Goal: Task Accomplishment & Management: Manage account settings

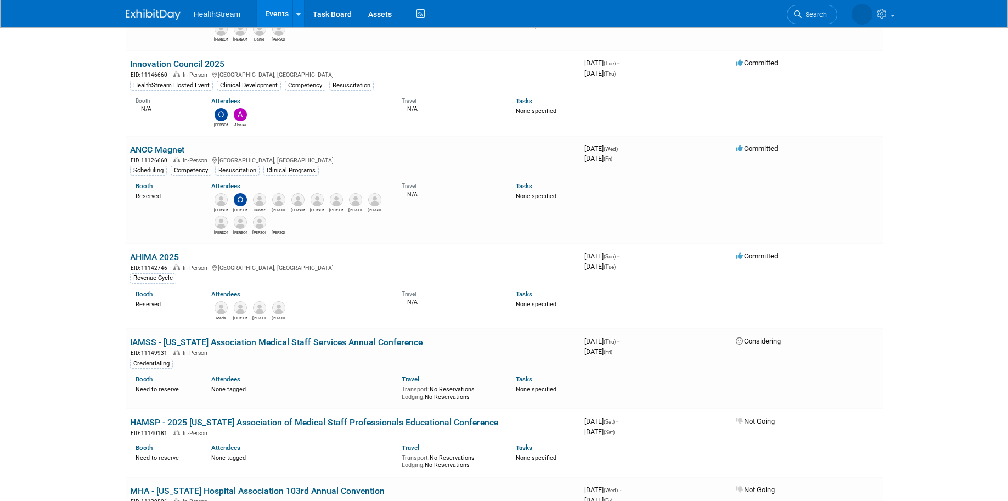
scroll to position [494, 0]
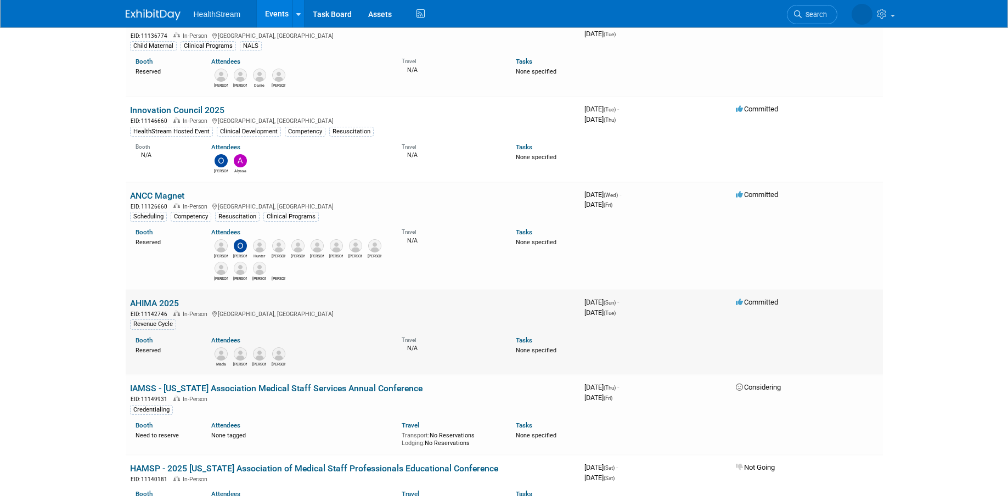
click at [162, 302] on link "AHIMA 2025" at bounding box center [154, 303] width 49 height 10
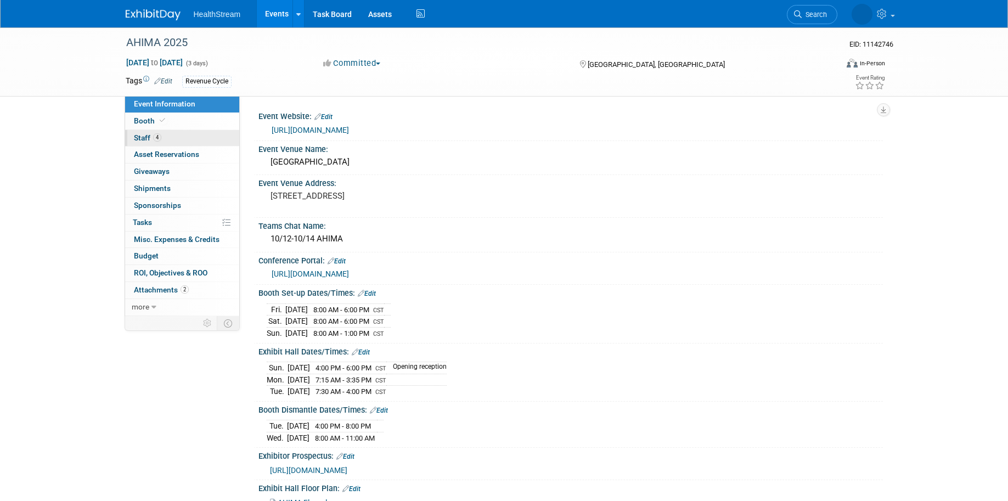
click at [144, 134] on span "Staff 4" at bounding box center [147, 137] width 27 height 9
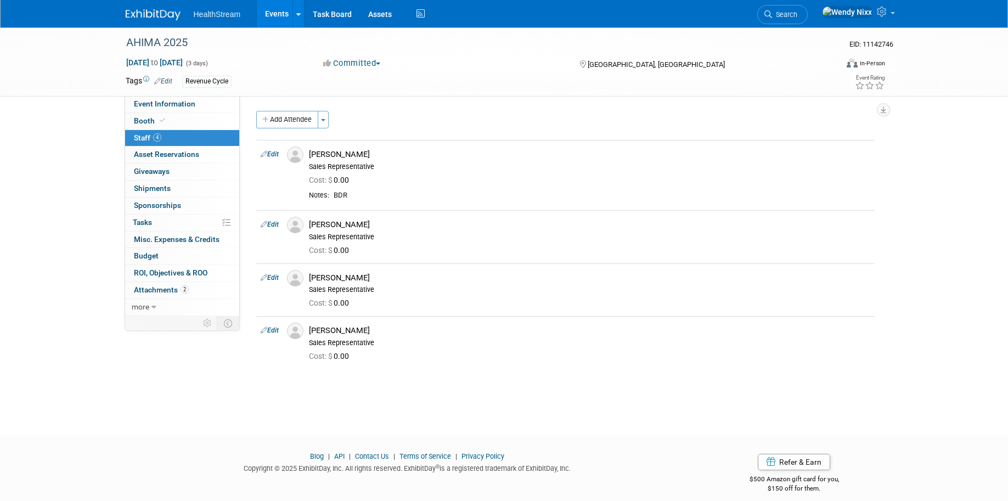
drag, startPoint x: 943, startPoint y: 39, endPoint x: 921, endPoint y: 6, distance: 39.3
click at [943, 39] on div "AHIMA 2025 EID: 11142746 Oct 12, 2025 to Oct 14, 2025 (3 days) Oct 12, 2025 to …" at bounding box center [504, 61] width 1008 height 69
click at [141, 103] on span "Event Information" at bounding box center [164, 103] width 61 height 9
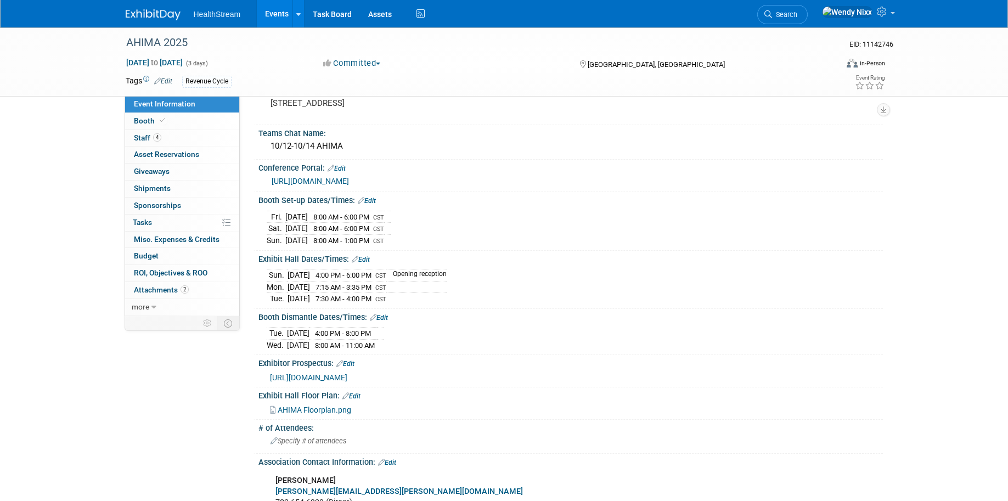
scroll to position [110, 0]
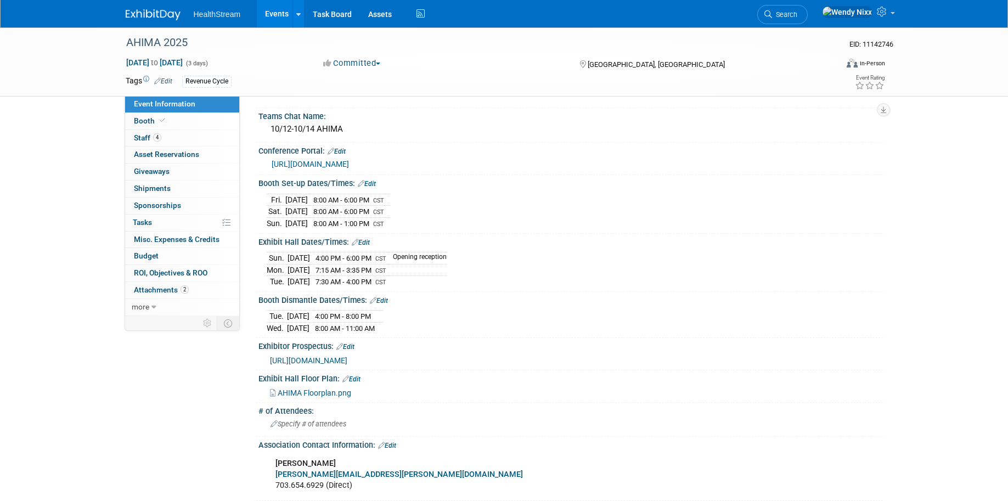
click at [349, 165] on link "[URL][DOMAIN_NAME]" at bounding box center [310, 164] width 77 height 9
click at [347, 360] on span "[URL][DOMAIN_NAME]" at bounding box center [308, 360] width 77 height 9
click at [369, 184] on link "Edit" at bounding box center [367, 184] width 18 height 8
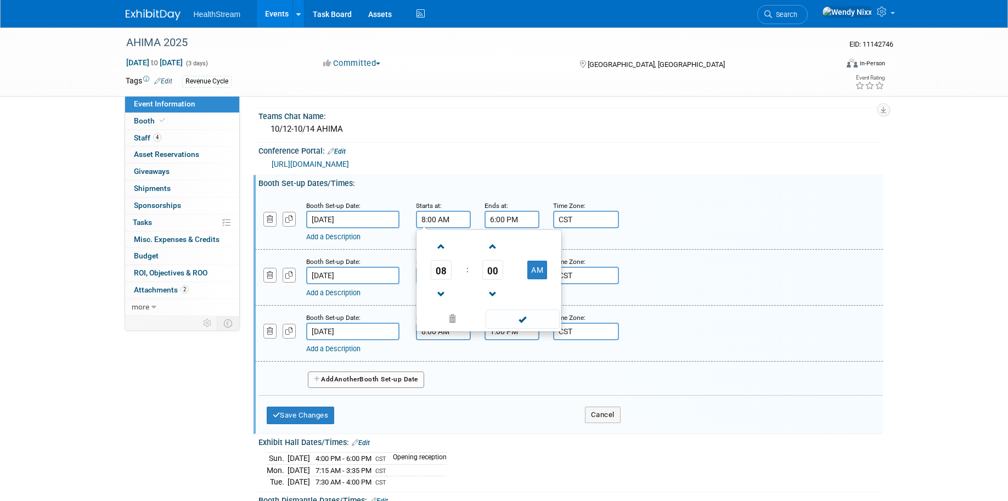
click at [442, 218] on input "8:00 AM" at bounding box center [443, 220] width 55 height 18
click at [441, 270] on span "08" at bounding box center [441, 270] width 21 height 20
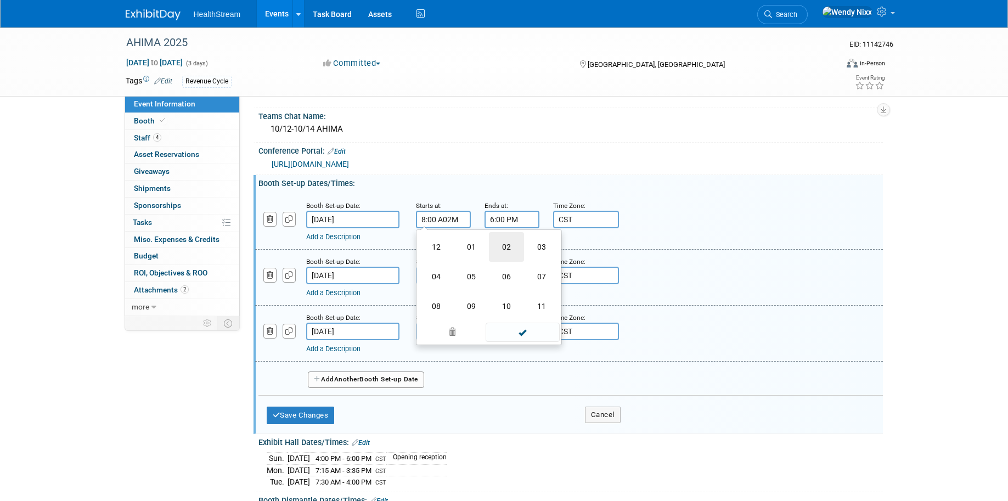
click at [512, 243] on td "02" at bounding box center [506, 247] width 35 height 30
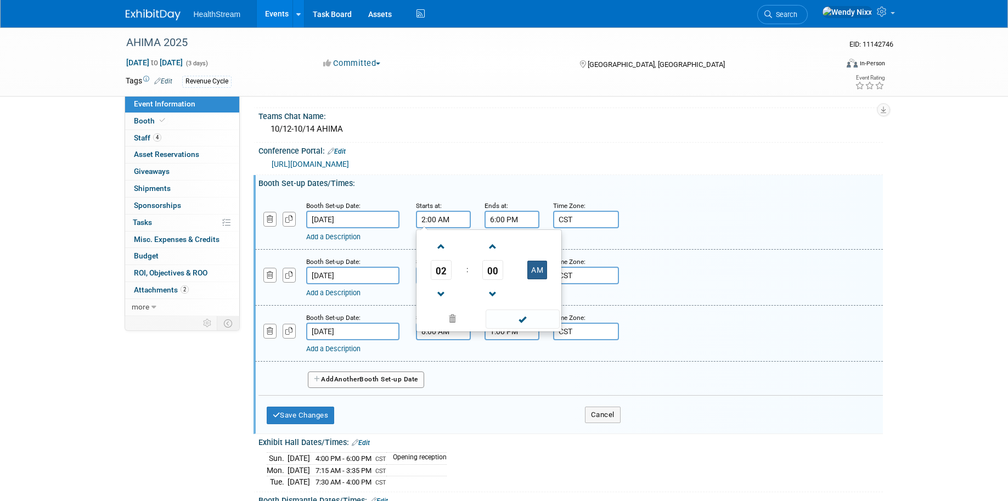
click at [537, 271] on button "AM" at bounding box center [538, 270] width 20 height 19
click at [514, 319] on span at bounding box center [523, 319] width 74 height 19
type input "2:00 PM"
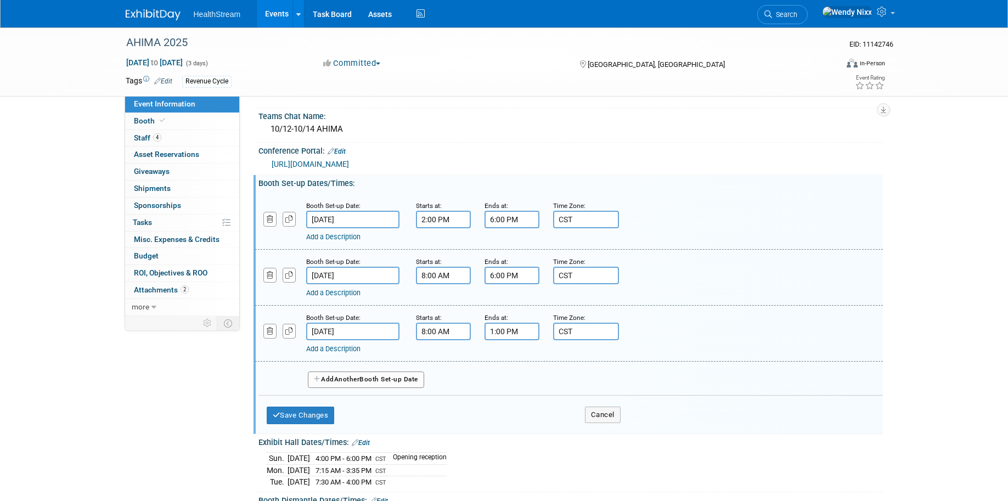
click at [593, 220] on input "CST" at bounding box center [586, 220] width 66 height 18
drag, startPoint x: 591, startPoint y: 219, endPoint x: 549, endPoint y: 216, distance: 41.3
click at [549, 216] on div "Time Zone: Apply to all CST" at bounding box center [579, 214] width 69 height 29
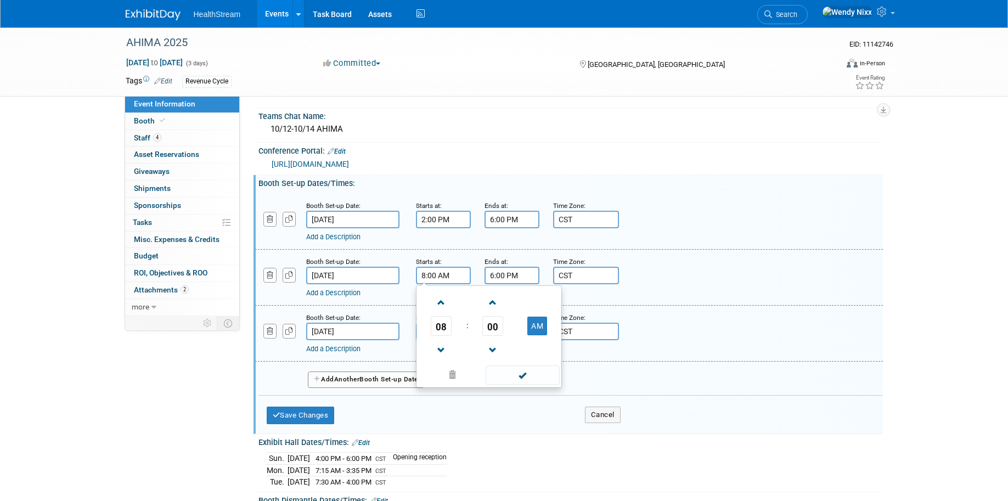
click at [430, 276] on input "8:00 AM" at bounding box center [443, 276] width 55 height 18
click at [441, 300] on span at bounding box center [441, 302] width 19 height 19
click at [442, 349] on span at bounding box center [441, 350] width 19 height 19
type input "7:00 AM"
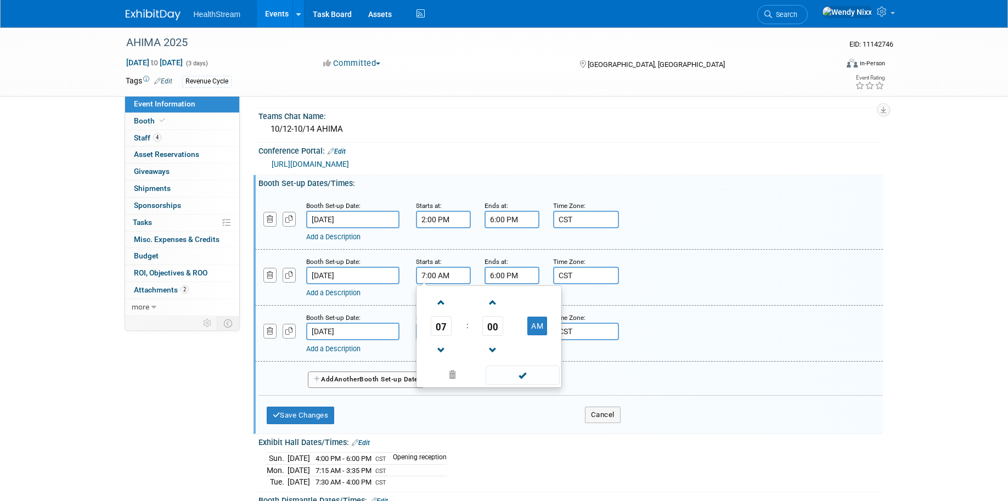
click at [521, 374] on span at bounding box center [523, 375] width 74 height 19
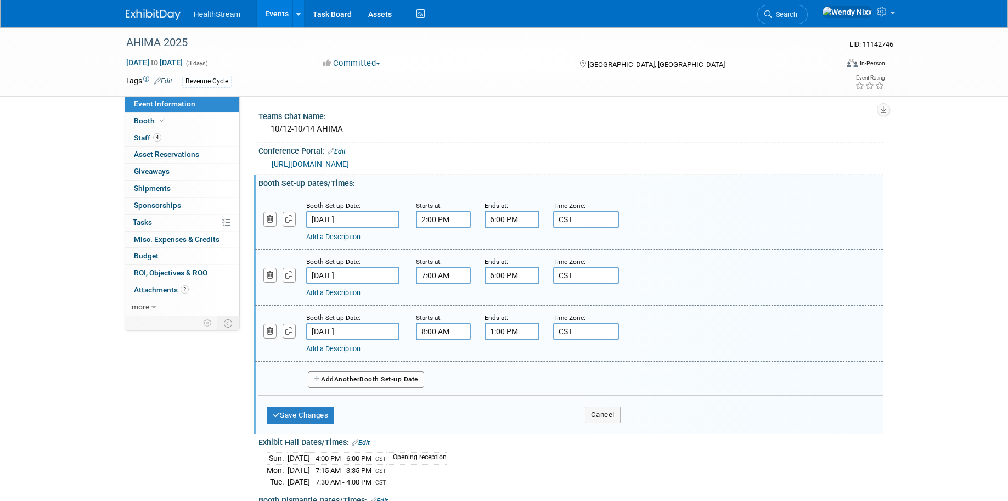
click at [424, 327] on input "8:00 AM" at bounding box center [443, 332] width 55 height 18
click at [444, 406] on span at bounding box center [441, 406] width 19 height 19
type input "7:00 AM"
click at [528, 434] on span at bounding box center [523, 431] width 74 height 19
click at [305, 413] on button "Save Changes" at bounding box center [301, 416] width 68 height 18
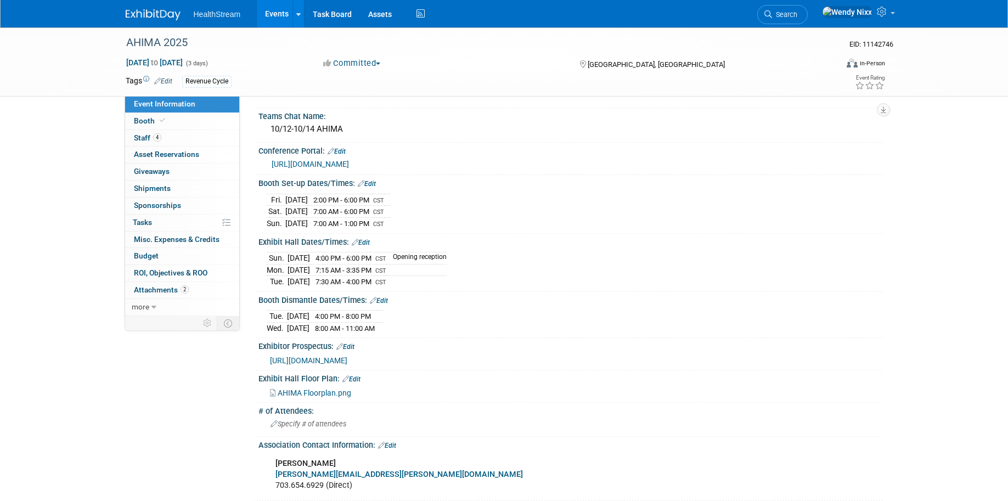
click at [365, 243] on link "Edit" at bounding box center [361, 243] width 18 height 8
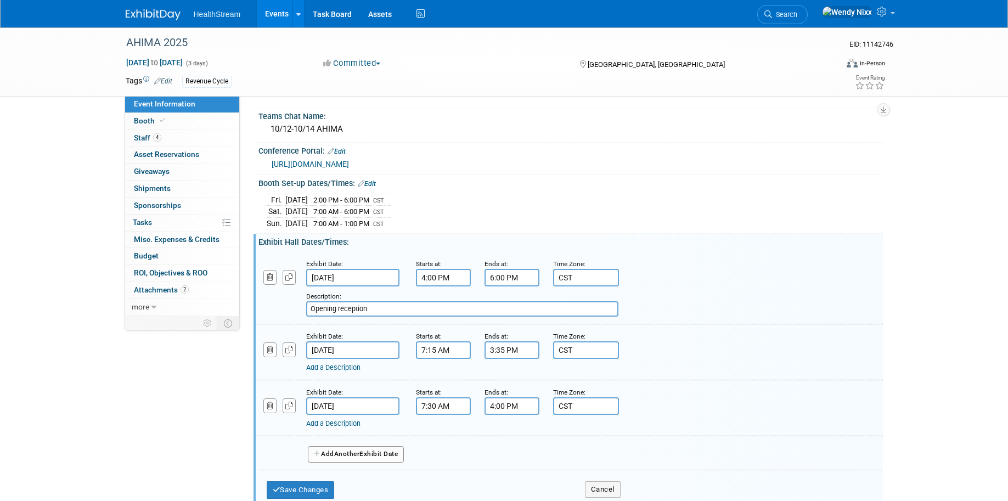
click at [451, 279] on input "4:00 PM" at bounding box center [443, 278] width 55 height 18
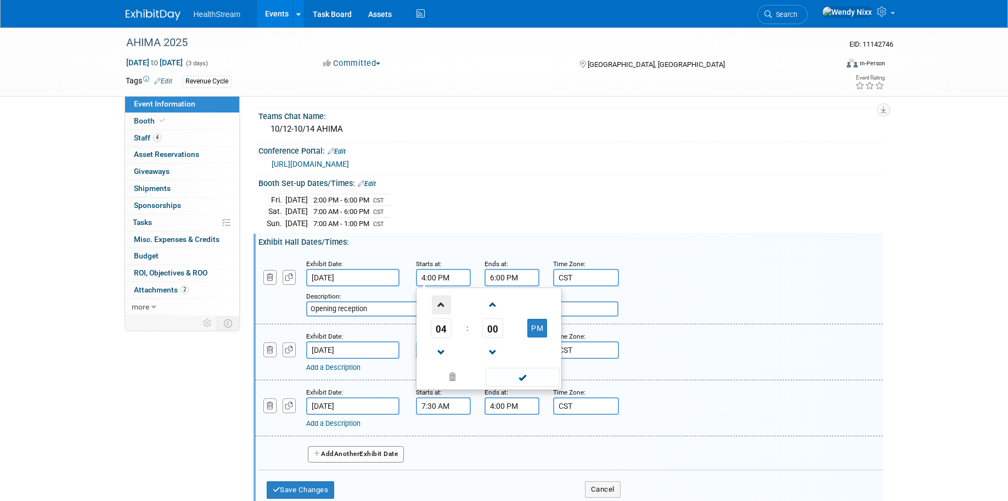
click at [439, 300] on span at bounding box center [441, 304] width 19 height 19
type input "6:00 PM"
click at [520, 381] on span at bounding box center [523, 377] width 74 height 19
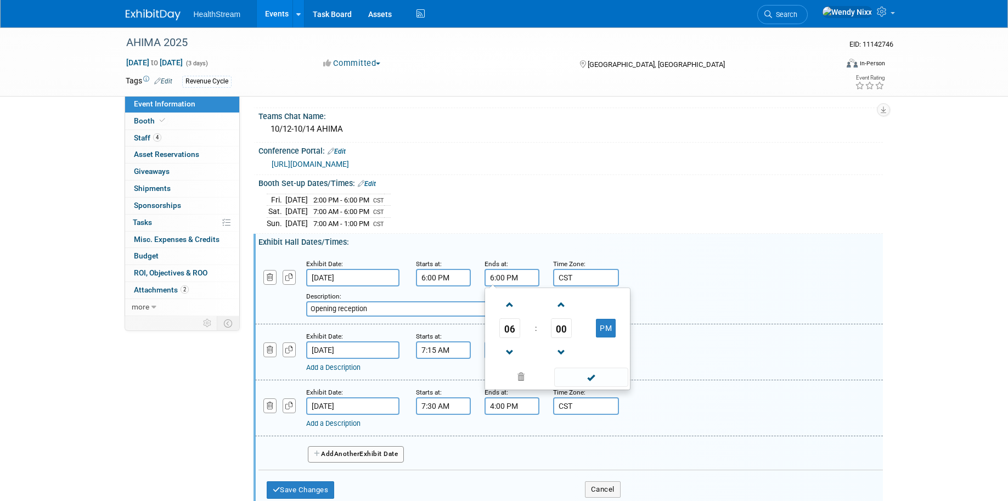
click at [513, 277] on input "6:00 PM" at bounding box center [512, 278] width 55 height 18
click at [512, 307] on span at bounding box center [510, 304] width 19 height 19
type input "8:00 PM"
click at [596, 376] on span at bounding box center [591, 377] width 74 height 19
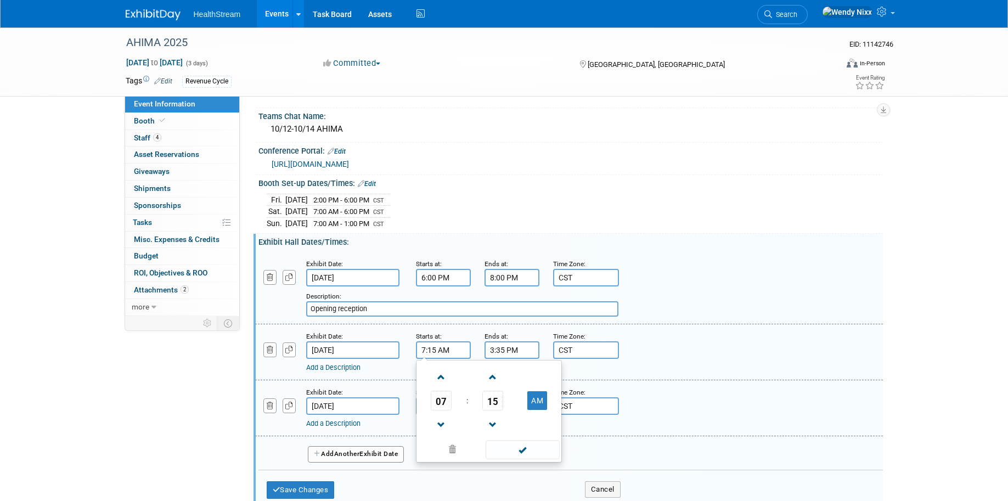
click at [468, 347] on input "7:15 AM" at bounding box center [443, 350] width 55 height 18
click at [493, 371] on span at bounding box center [493, 377] width 19 height 19
click at [490, 400] on span "16" at bounding box center [493, 401] width 21 height 20
click at [509, 406] on td "30" at bounding box center [506, 407] width 35 height 30
type input "7:30 AM"
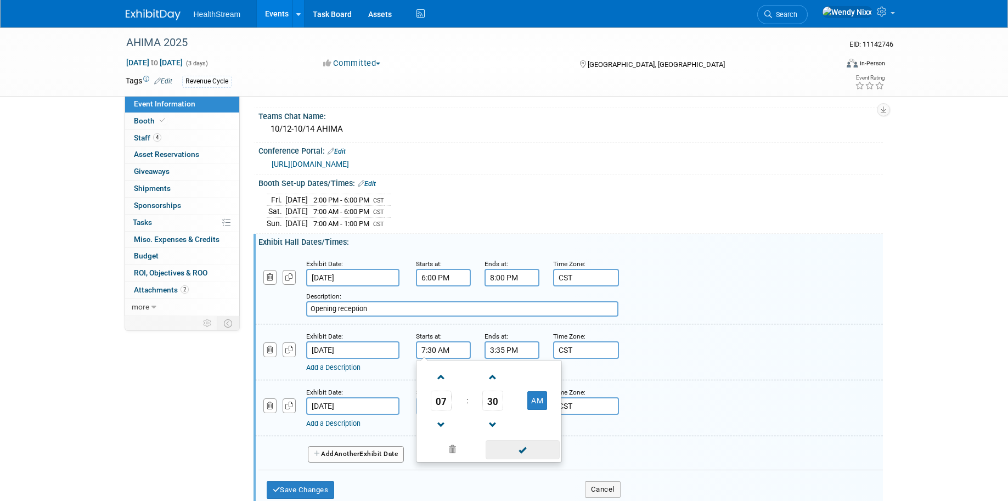
click at [514, 446] on span at bounding box center [523, 449] width 74 height 19
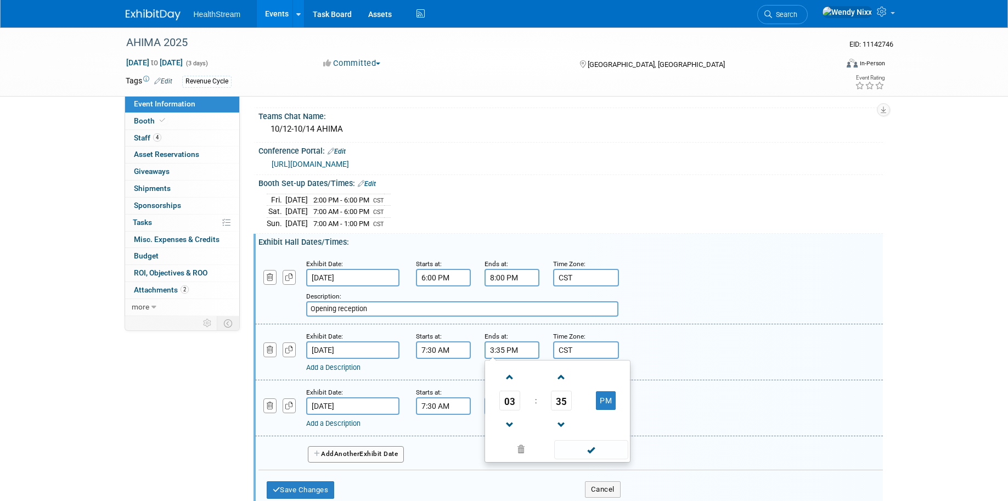
click at [521, 351] on input "3:35 PM" at bounding box center [512, 350] width 55 height 18
click at [560, 374] on span at bounding box center [561, 377] width 19 height 19
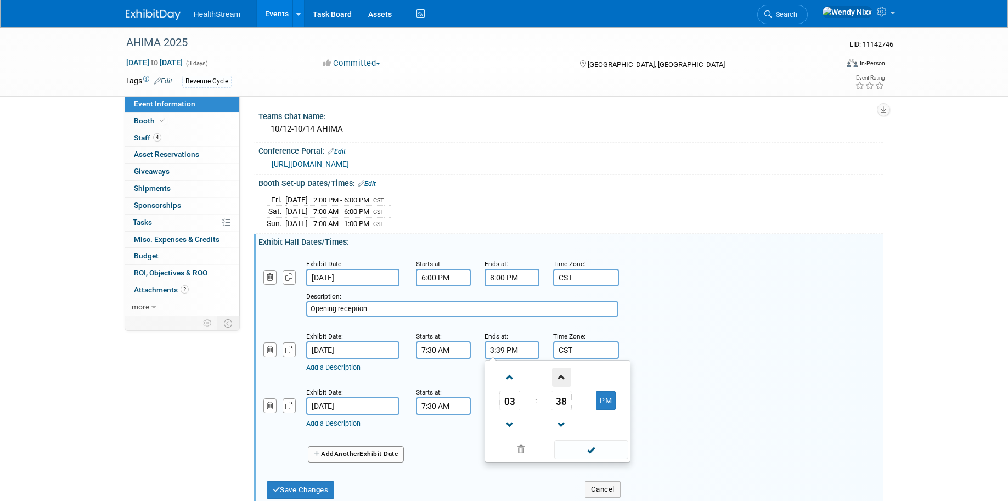
click at [560, 374] on span at bounding box center [561, 377] width 19 height 19
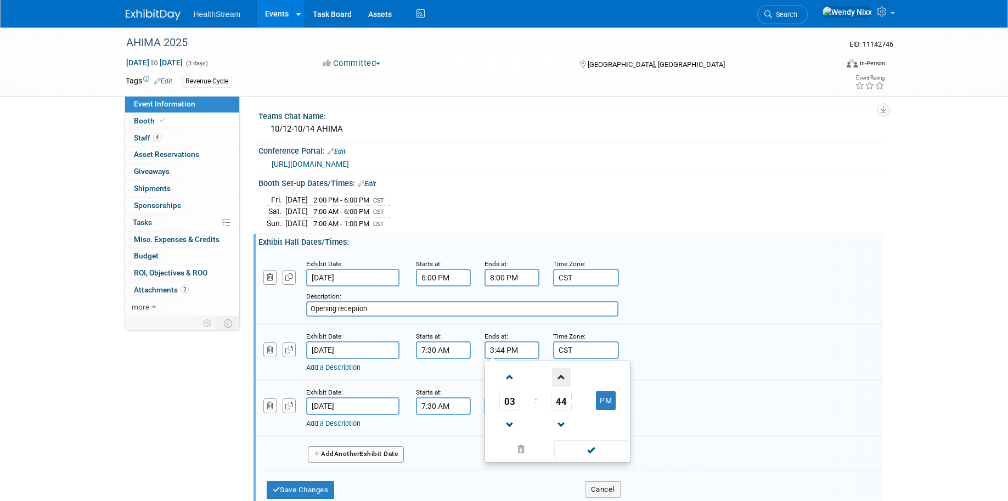
click at [560, 374] on span at bounding box center [561, 377] width 19 height 19
type input "3:45 PM"
click at [595, 453] on span at bounding box center [591, 449] width 74 height 19
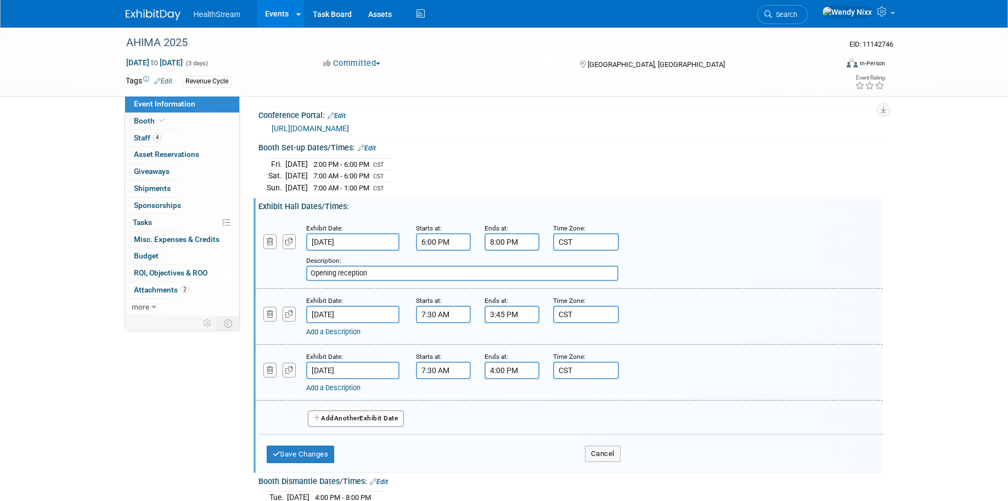
scroll to position [220, 0]
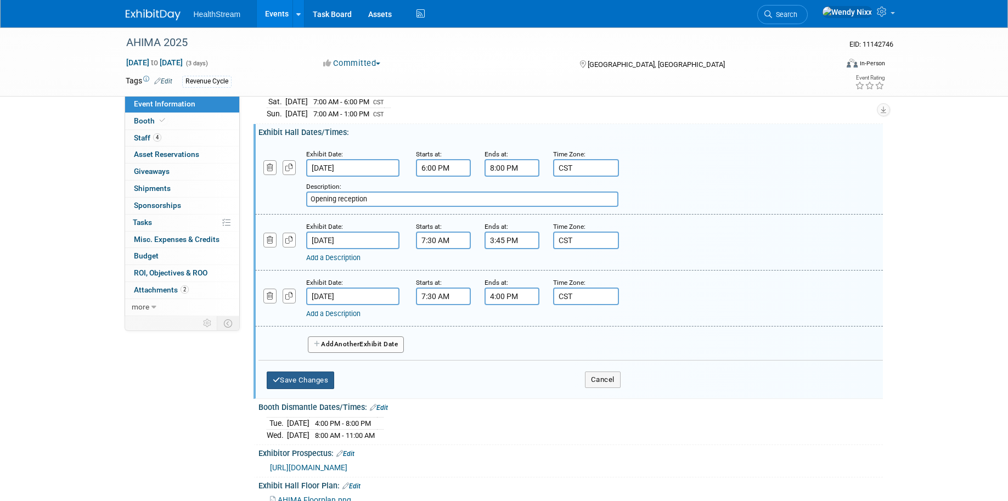
click at [329, 377] on button "Save Changes" at bounding box center [301, 381] width 68 height 18
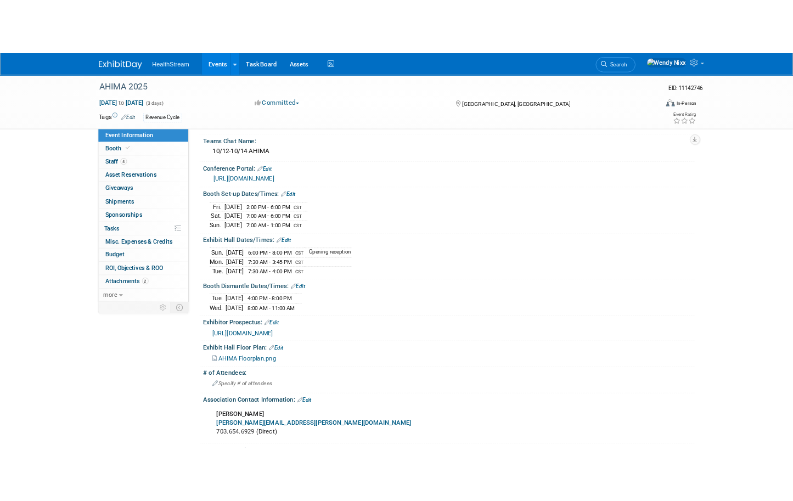
scroll to position [110, 0]
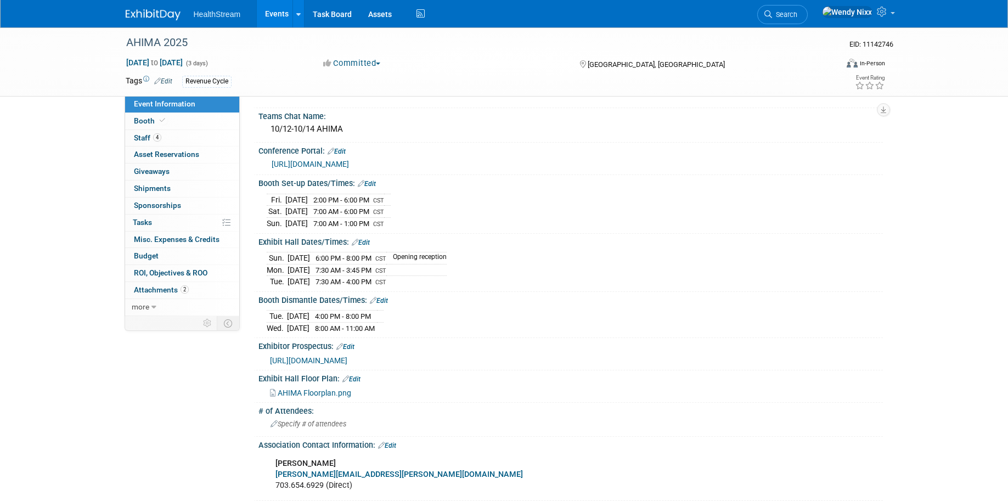
click at [386, 298] on link "Edit" at bounding box center [379, 301] width 18 height 8
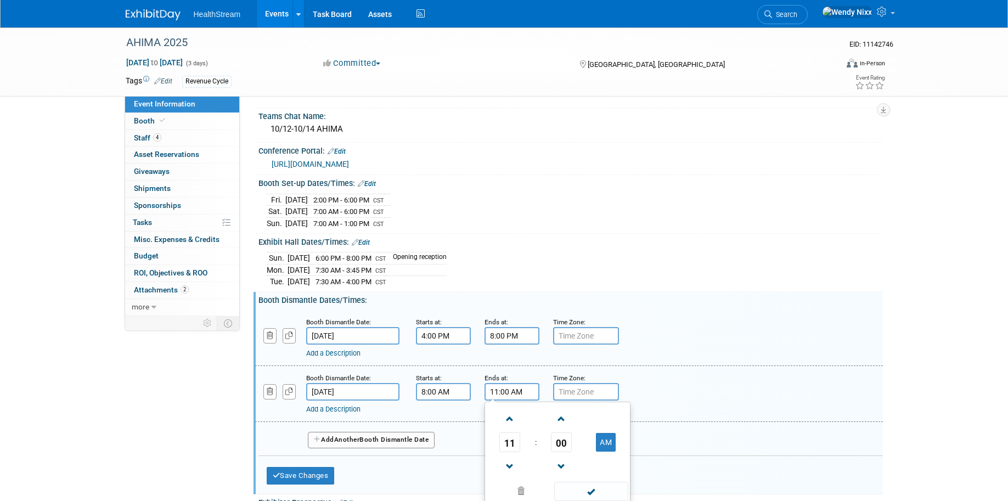
click at [495, 388] on input "11:00 AM" at bounding box center [512, 392] width 55 height 18
click at [514, 446] on span "11" at bounding box center [510, 443] width 21 height 20
click at [538, 419] on td "01" at bounding box center [540, 420] width 35 height 30
click at [609, 443] on button "AM" at bounding box center [606, 442] width 20 height 19
type input "1:00 PM"
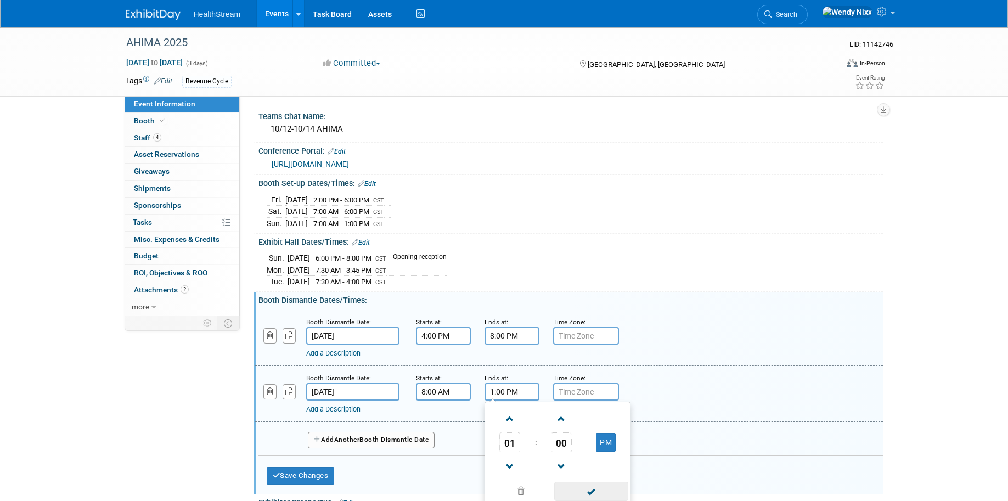
click at [586, 492] on span at bounding box center [591, 491] width 74 height 19
click at [309, 473] on button "Save Changes" at bounding box center [301, 476] width 68 height 18
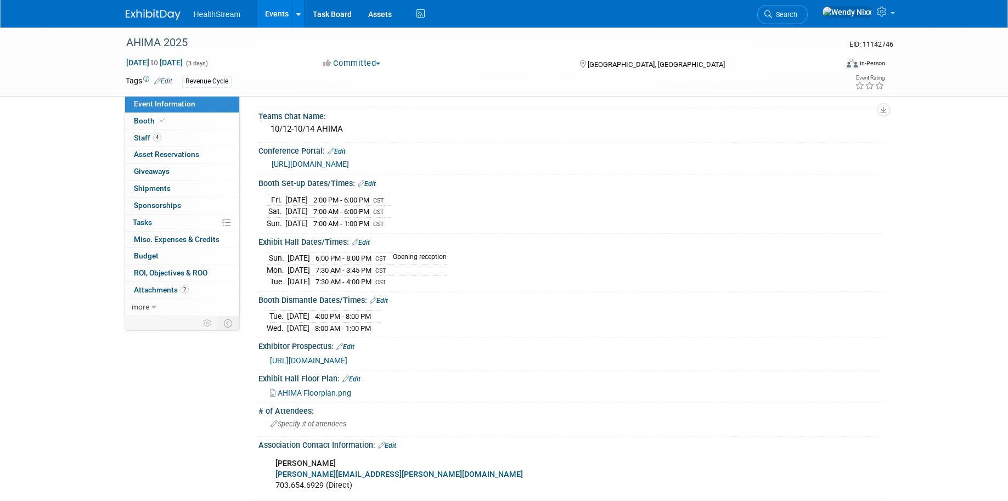
click at [364, 242] on link "Edit" at bounding box center [361, 243] width 18 height 8
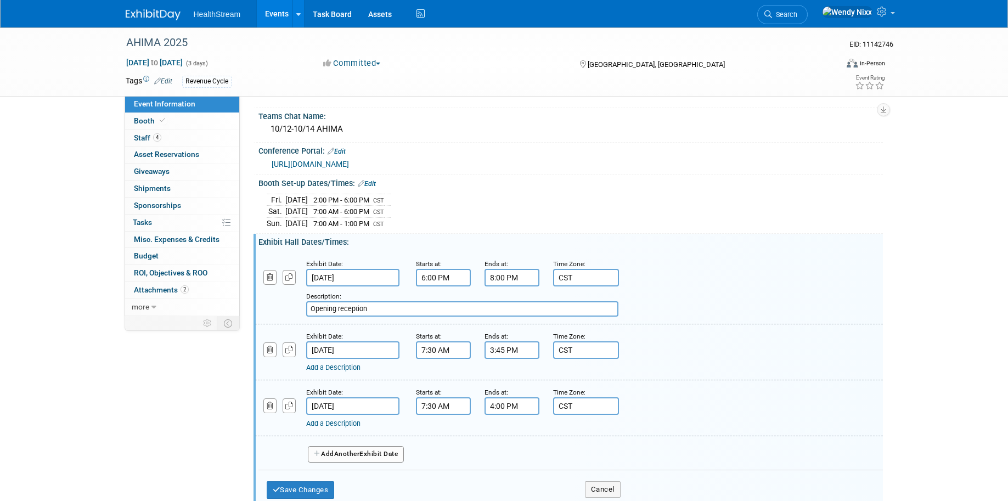
click at [577, 275] on input "CST" at bounding box center [586, 278] width 66 height 18
drag, startPoint x: 577, startPoint y: 275, endPoint x: 524, endPoint y: 270, distance: 53.5
click at [524, 270] on div "Exhibit Date: Oct 12, 2025 Starts at: 6:00 PM Ends at: 8:00 PM Time Zone: Apply…" at bounding box center [569, 288] width 628 height 72
drag, startPoint x: 594, startPoint y: 346, endPoint x: 551, endPoint y: 349, distance: 42.9
click at [551, 349] on div "Time Zone: Apply to all CST" at bounding box center [579, 344] width 69 height 29
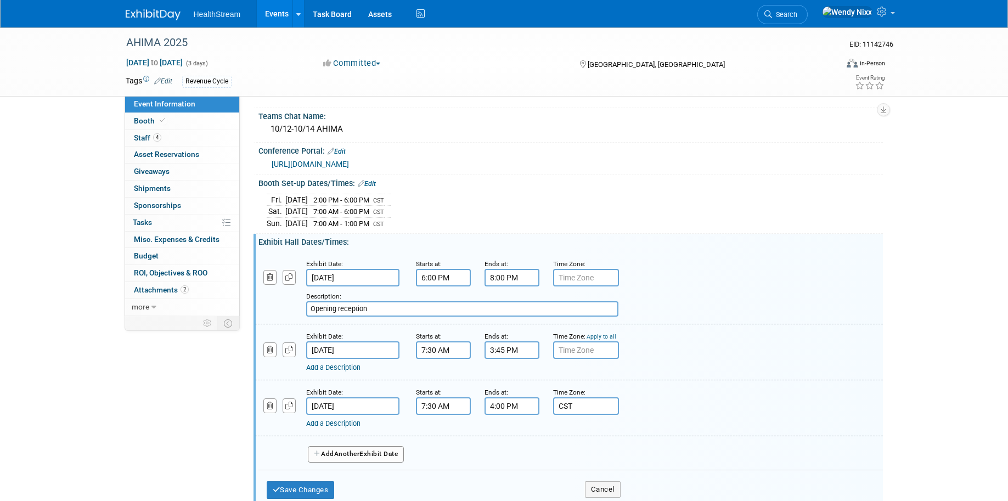
drag, startPoint x: 584, startPoint y: 395, endPoint x: 547, endPoint y: 392, distance: 36.9
click at [547, 392] on div "Time Zone: Apply to all CST" at bounding box center [579, 400] width 69 height 29
drag, startPoint x: 579, startPoint y: 408, endPoint x: 551, endPoint y: 401, distance: 28.9
click at [551, 401] on div "Time Zone: Apply to all CST" at bounding box center [579, 400] width 69 height 29
click at [316, 485] on button "Save Changes" at bounding box center [301, 490] width 68 height 18
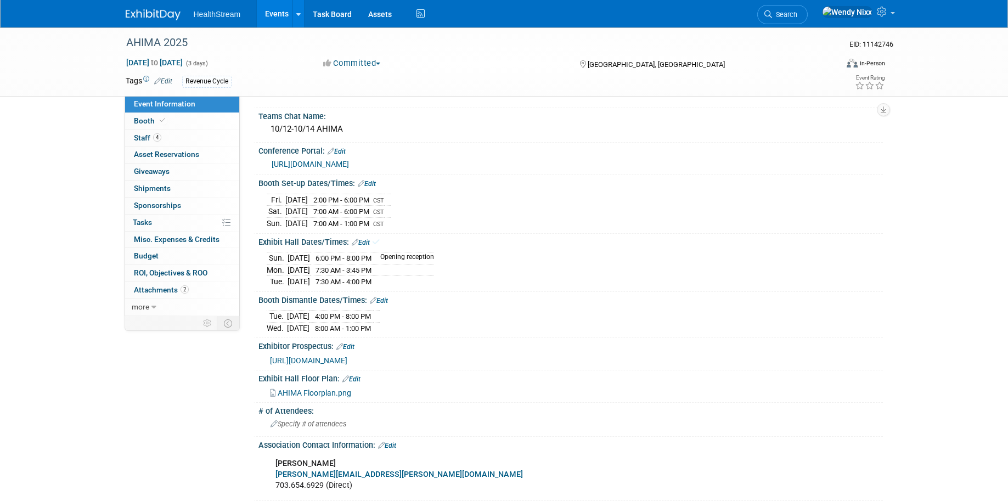
click at [374, 182] on link "Edit" at bounding box center [367, 184] width 18 height 8
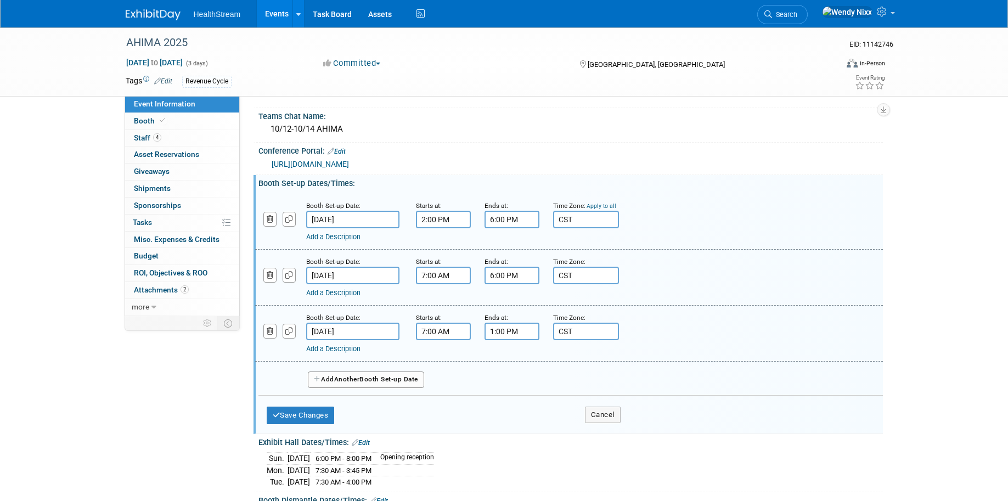
drag, startPoint x: 588, startPoint y: 221, endPoint x: 556, endPoint y: 218, distance: 33.1
click at [556, 218] on input "CST" at bounding box center [586, 220] width 66 height 18
drag, startPoint x: 577, startPoint y: 273, endPoint x: 552, endPoint y: 277, distance: 25.5
click at [552, 277] on div "Time Zone: Apply to all CST" at bounding box center [579, 270] width 69 height 29
drag, startPoint x: 576, startPoint y: 330, endPoint x: 557, endPoint y: 330, distance: 19.2
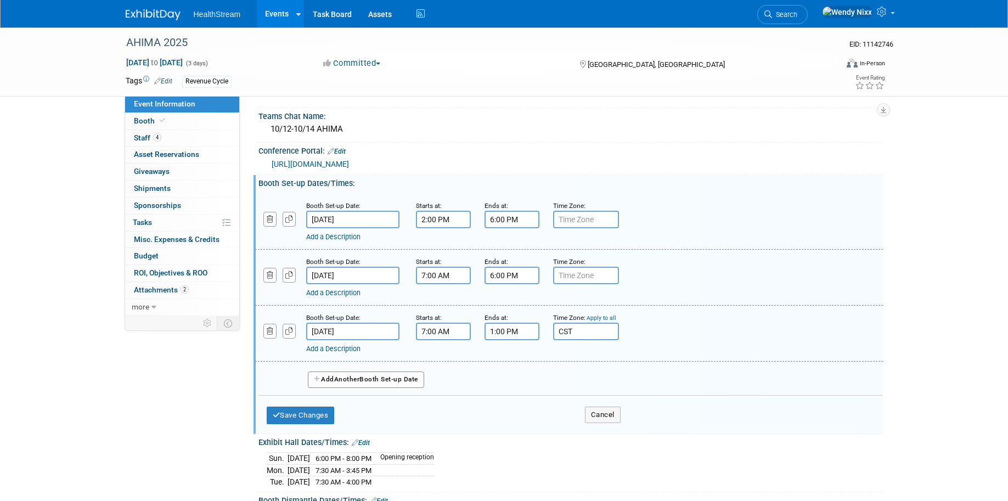
click at [557, 330] on input "CST" at bounding box center [586, 332] width 66 height 18
click at [316, 414] on button "Save Changes" at bounding box center [301, 416] width 68 height 18
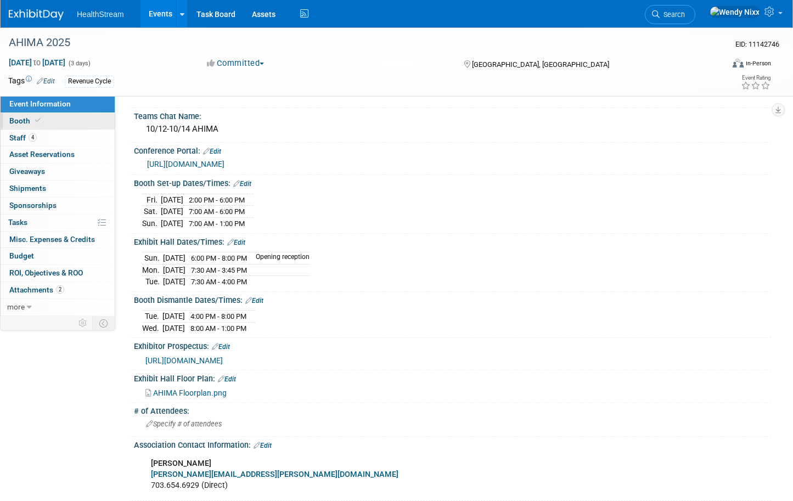
click at [24, 125] on span "Booth" at bounding box center [25, 120] width 33 height 9
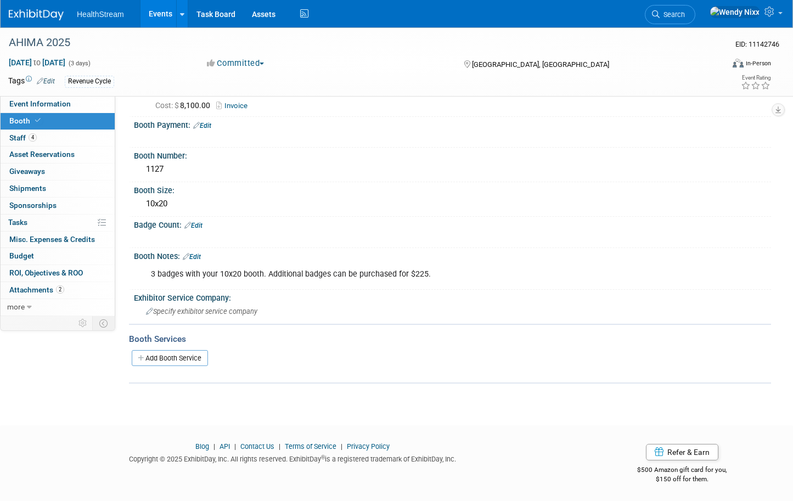
scroll to position [105, 0]
click at [63, 107] on span "Event Information" at bounding box center [39, 103] width 61 height 9
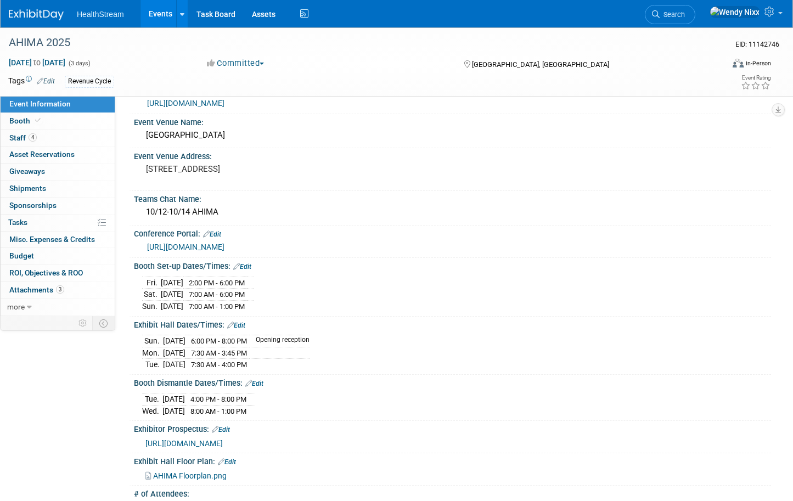
scroll to position [0, 0]
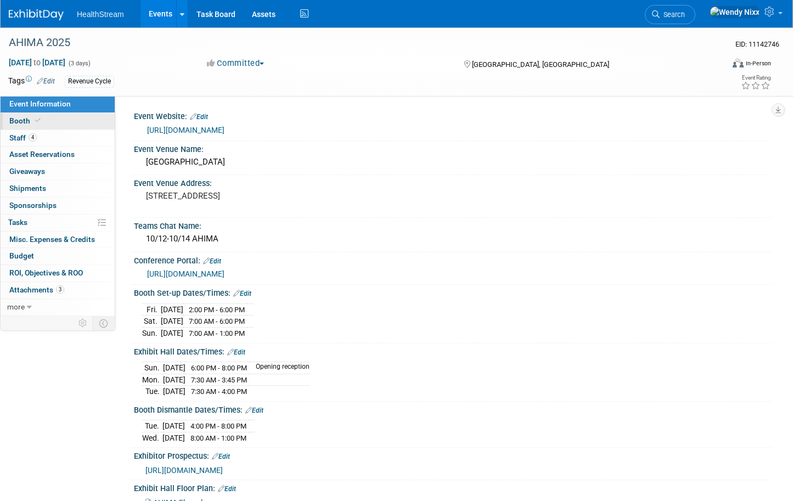
click at [18, 121] on span "Booth" at bounding box center [25, 120] width 33 height 9
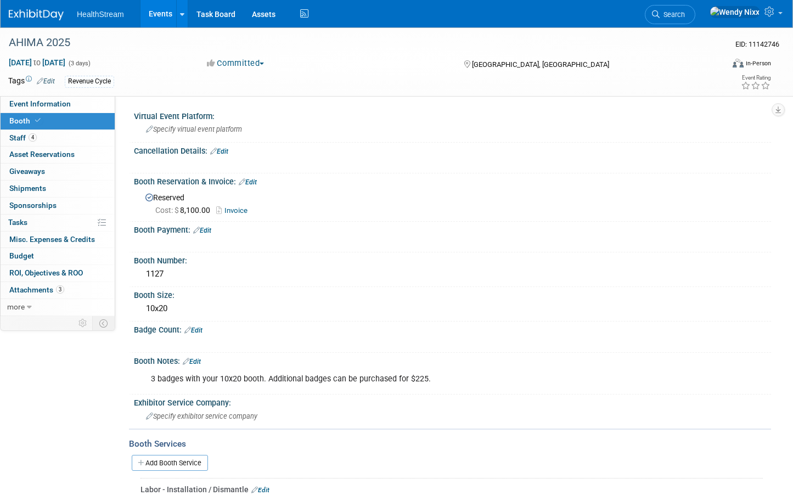
click at [198, 329] on link "Edit" at bounding box center [193, 331] width 18 height 8
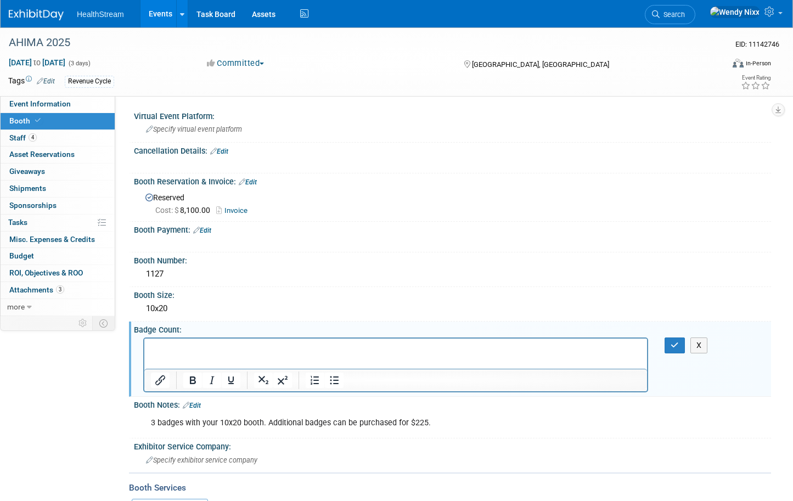
click at [171, 345] on p "Rich Text Area. Press ALT-0 for help." at bounding box center [396, 348] width 490 height 11
click at [197, 403] on link "Edit" at bounding box center [192, 406] width 18 height 8
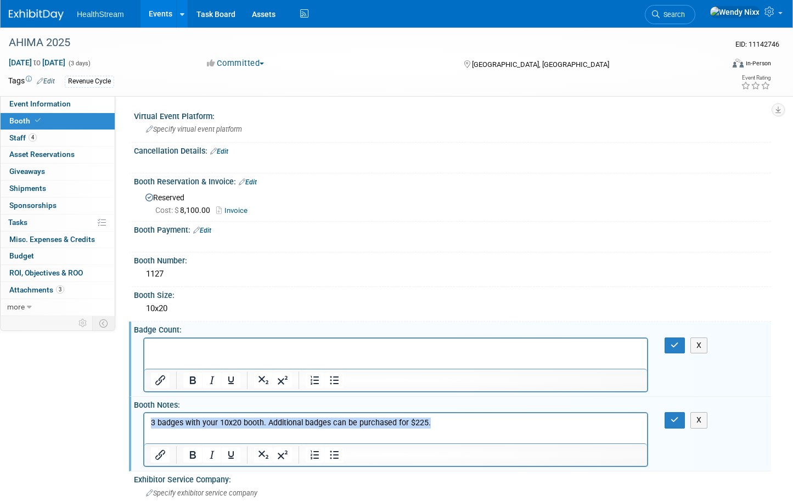
drag, startPoint x: 442, startPoint y: 428, endPoint x: 287, endPoint y: 861, distance: 460.3
click at [144, 429] on html "3 badges with your 10x20 booth. Additional badges can be purchased for $225." at bounding box center [395, 420] width 503 height 15
copy p "3 badges with your 10x20 booth. Additional badges can be purchased for $225."
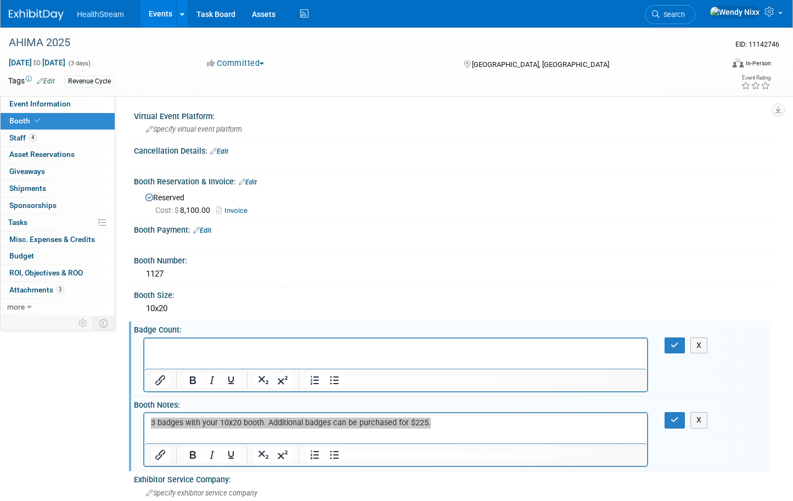
click at [173, 344] on p "Rich Text Area. Press ALT-0 for help." at bounding box center [396, 348] width 490 height 11
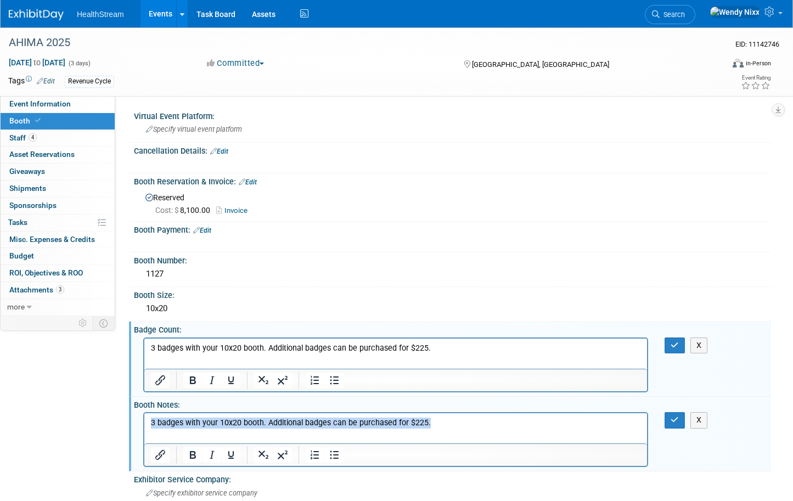
click at [436, 425] on p "3 badges with your 10x20 booth. Additional badges can be purchased for $225." at bounding box center [396, 423] width 490 height 11
drag, startPoint x: 436, startPoint y: 425, endPoint x: 274, endPoint y: 834, distance: 439.3
click at [144, 420] on html "3 badges with your 10x20 booth. Additional badges can be purchased for $225." at bounding box center [395, 420] width 503 height 15
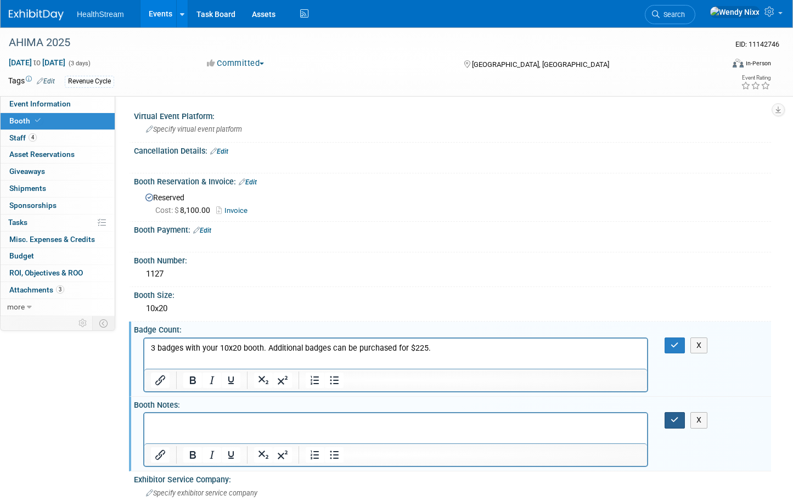
click at [668, 418] on button "button" at bounding box center [675, 420] width 20 height 16
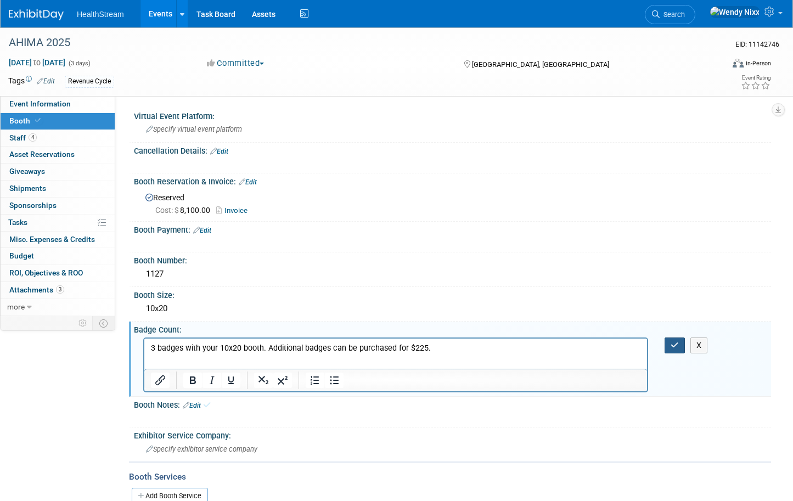
click at [670, 344] on button "button" at bounding box center [675, 346] width 20 height 16
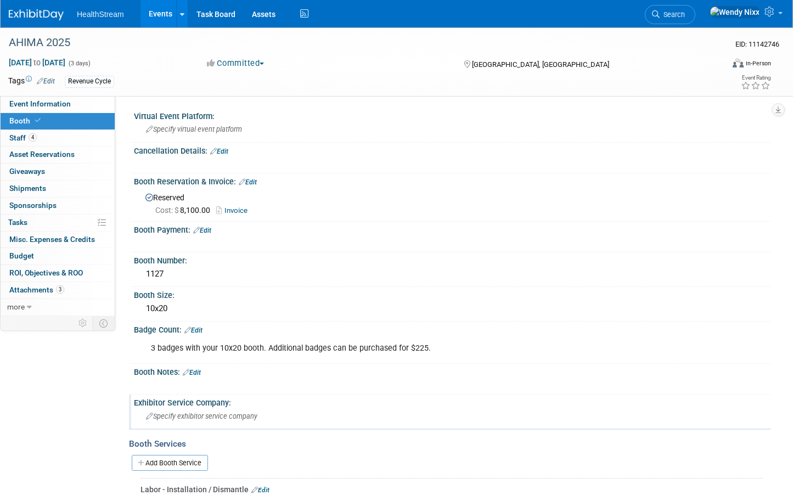
click at [232, 415] on span "Specify exhibitor service company" at bounding box center [201, 416] width 111 height 8
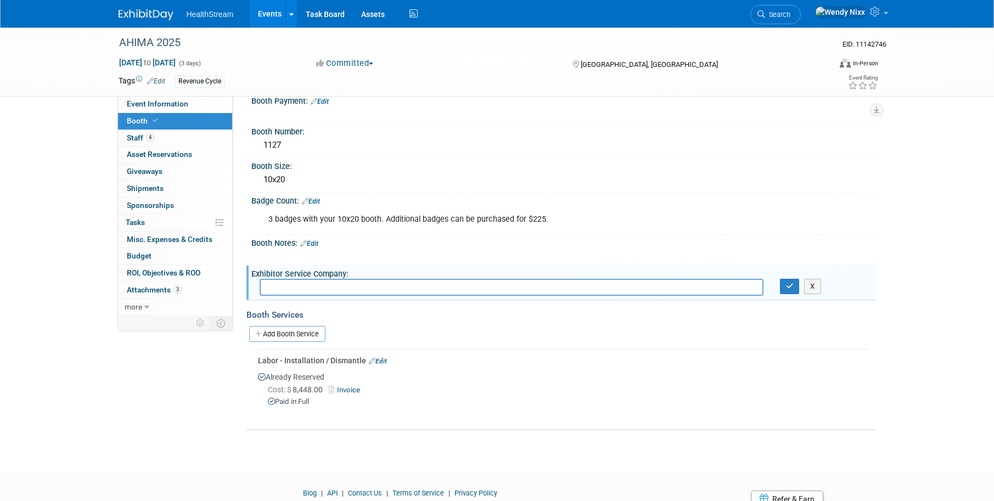
scroll to position [110, 0]
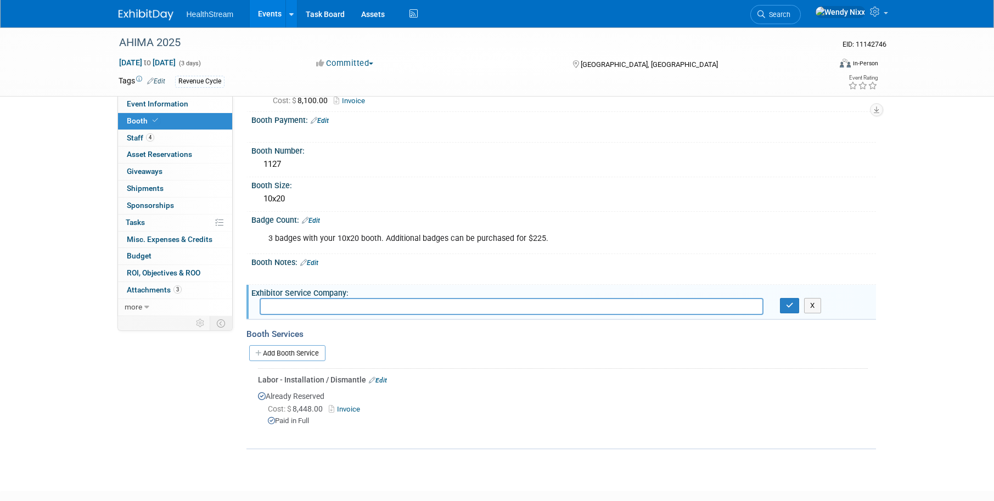
click at [262, 5] on link "Events" at bounding box center [270, 13] width 40 height 27
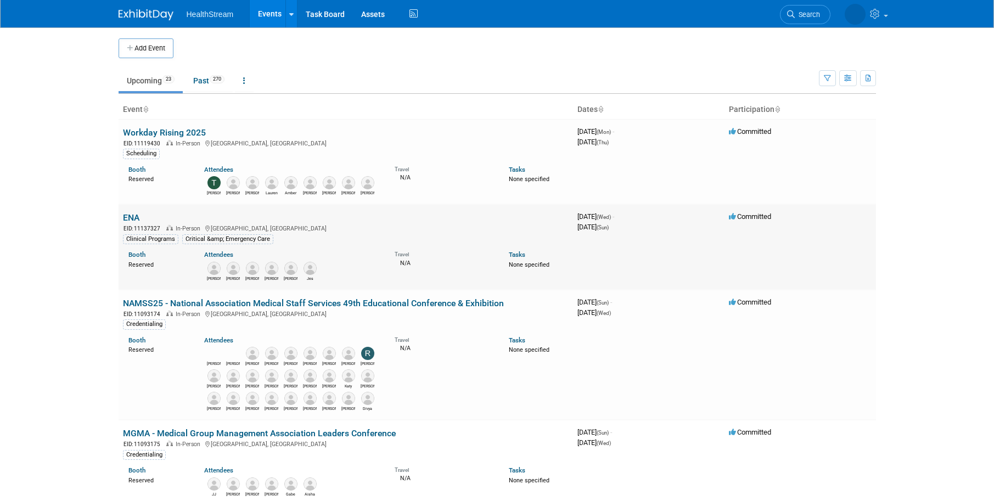
click at [129, 218] on link "ENA" at bounding box center [131, 217] width 16 height 10
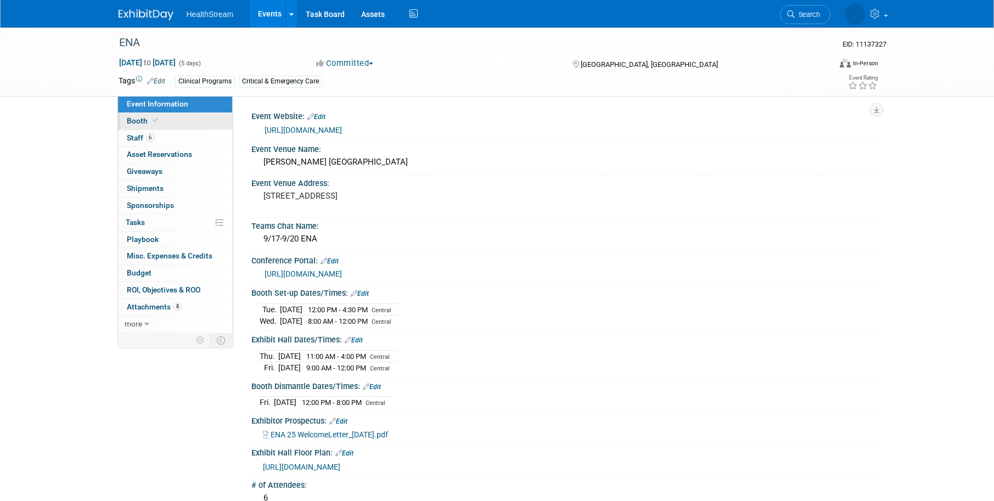
click at [134, 118] on span "Booth" at bounding box center [143, 120] width 33 height 9
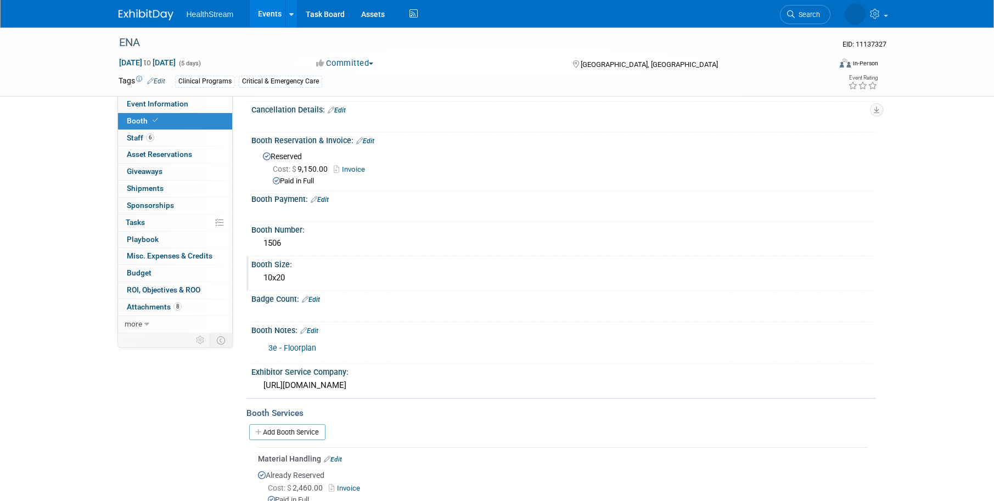
scroll to position [274, 0]
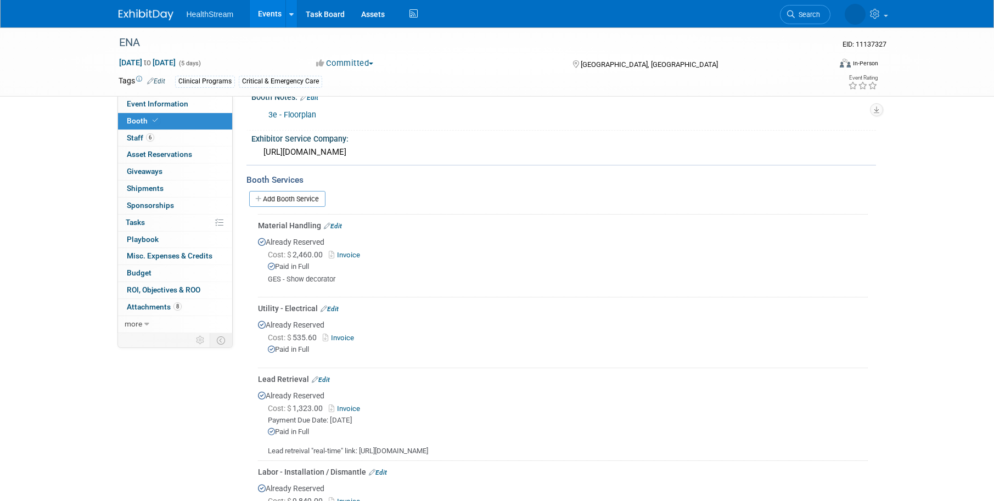
click at [335, 226] on link "Edit" at bounding box center [333, 226] width 18 height 8
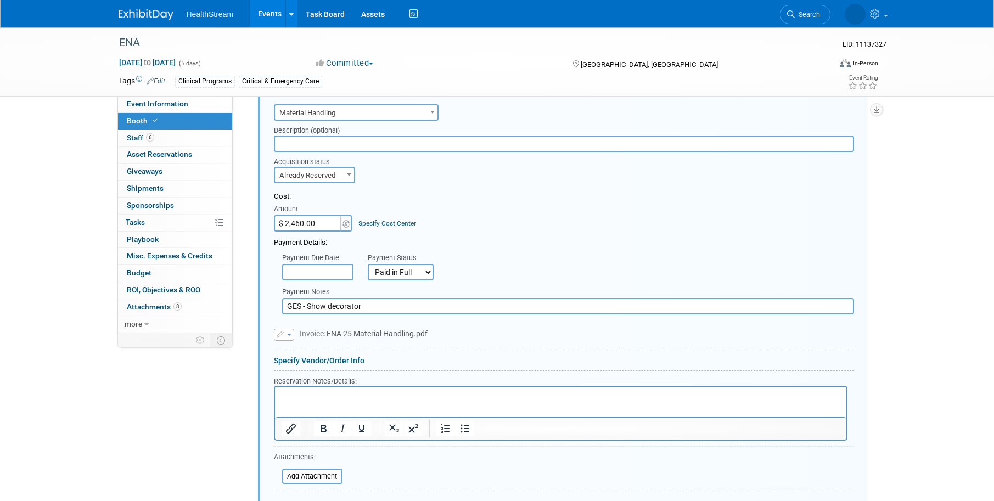
scroll to position [529, 0]
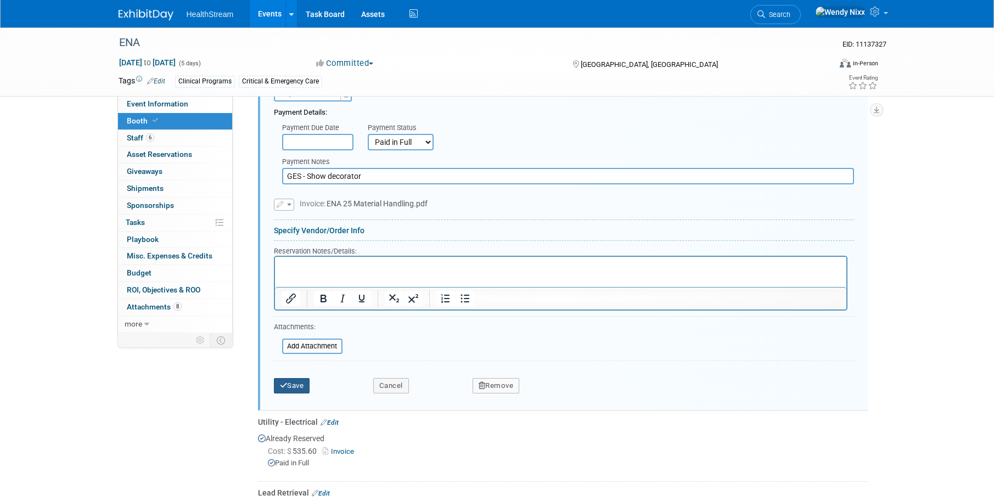
click at [292, 382] on button "Save" at bounding box center [292, 385] width 36 height 15
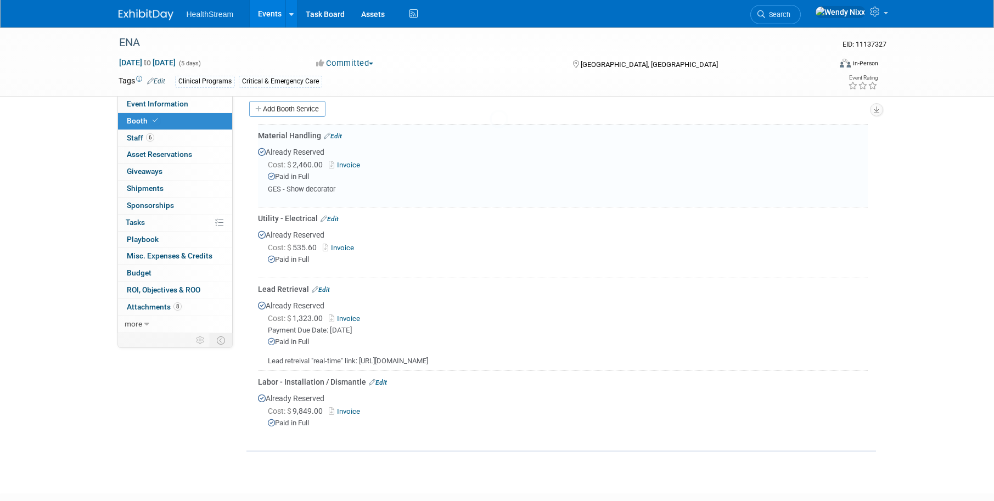
scroll to position [364, 0]
click at [142, 103] on span "Event Information" at bounding box center [157, 103] width 61 height 9
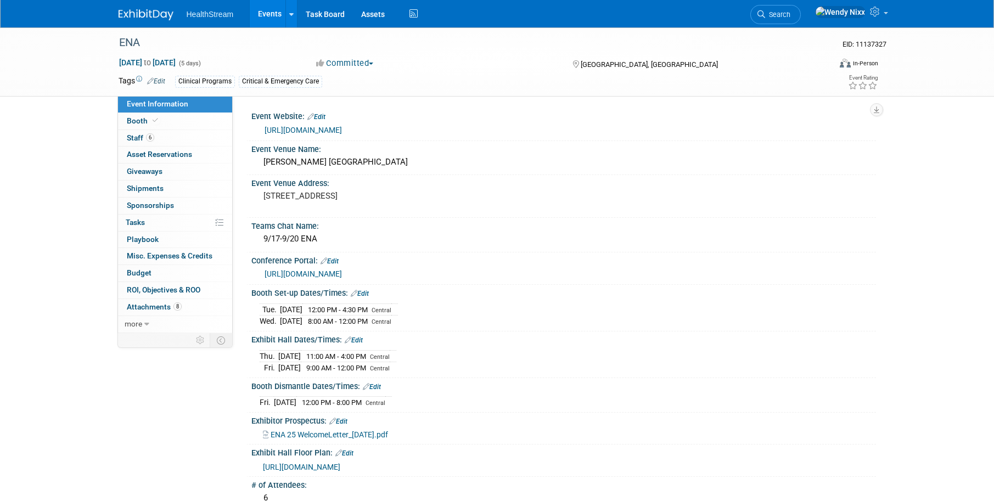
click at [266, 13] on link "Events" at bounding box center [270, 13] width 40 height 27
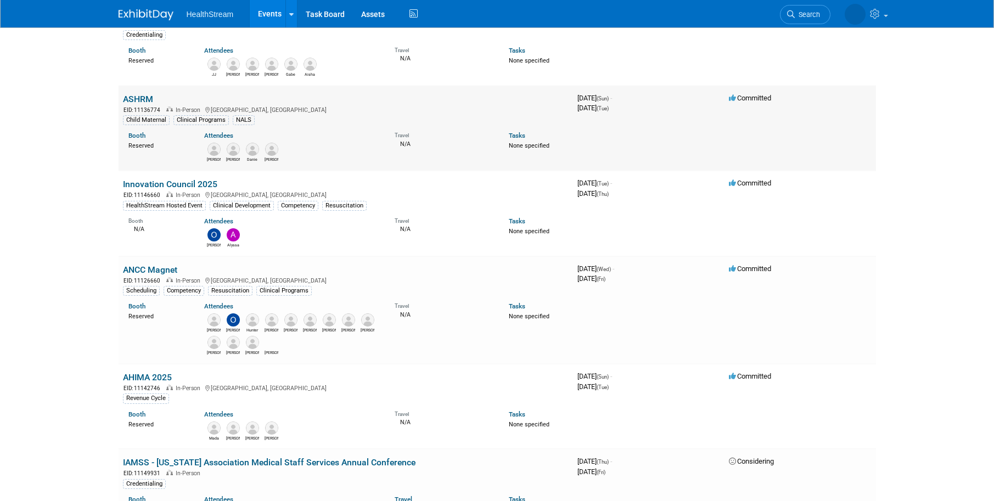
scroll to position [439, 0]
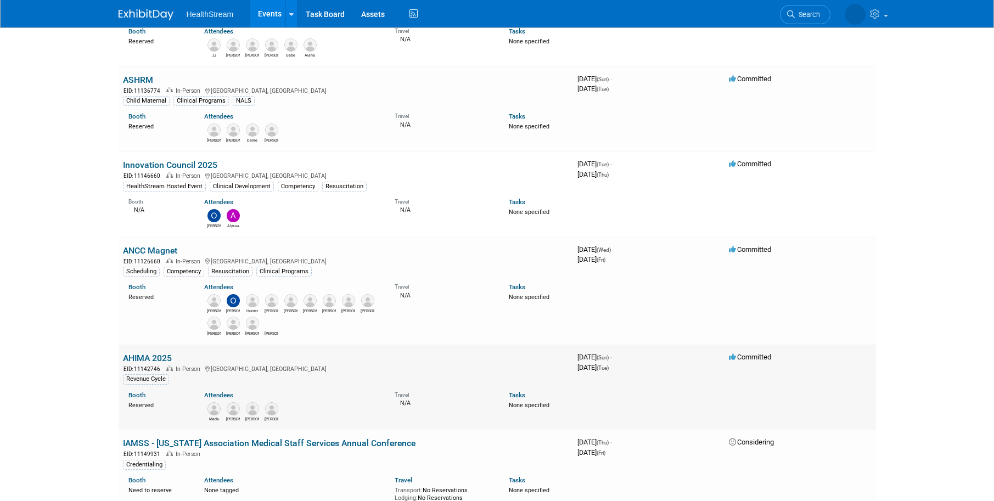
click at [154, 358] on link "AHIMA 2025" at bounding box center [147, 358] width 49 height 10
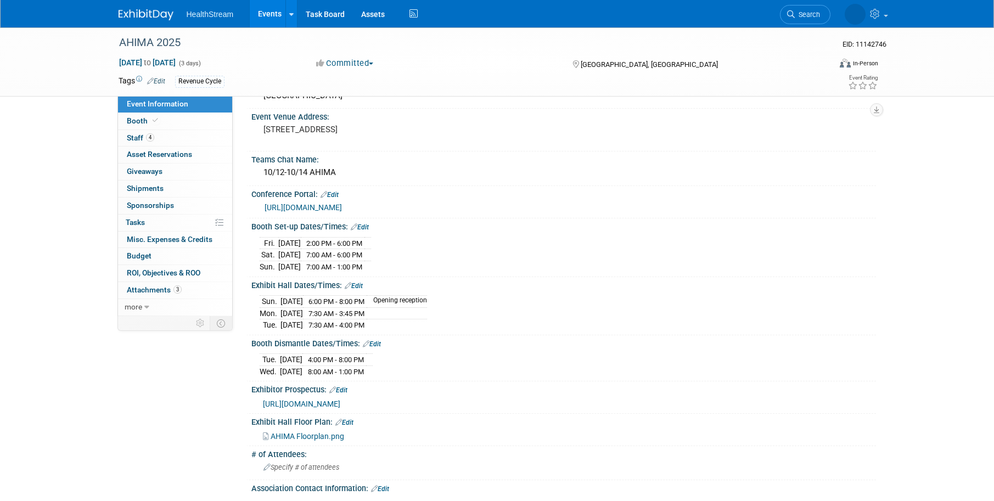
scroll to position [55, 0]
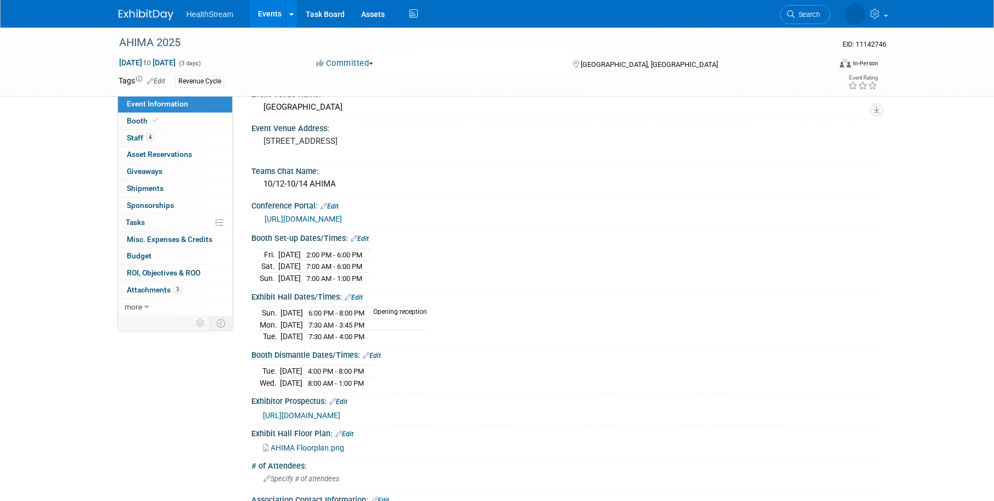
click at [342, 219] on link "[URL][DOMAIN_NAME]" at bounding box center [303, 219] width 77 height 9
